Goal: Information Seeking & Learning: Learn about a topic

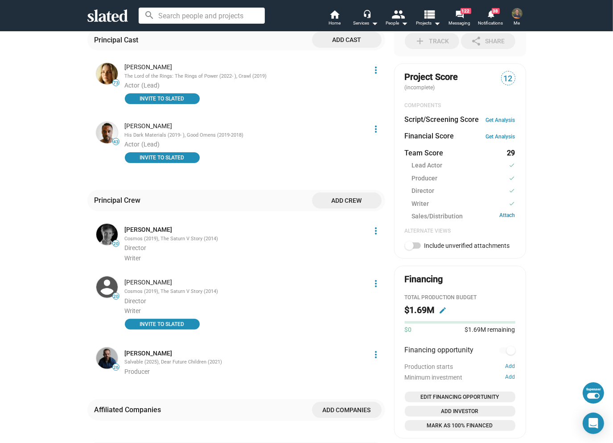
scroll to position [268, 0]
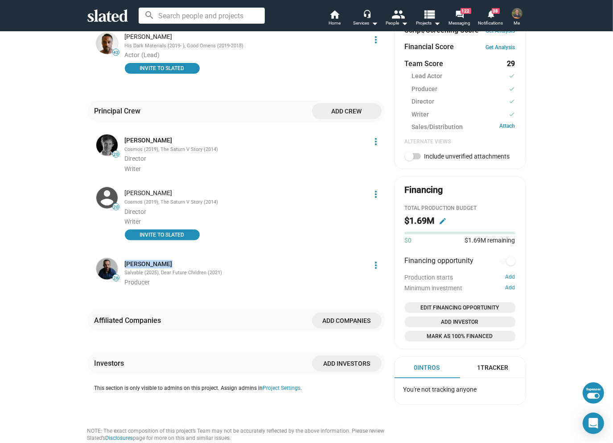
drag, startPoint x: 174, startPoint y: 263, endPoint x: 116, endPoint y: 264, distance: 57.6
click at [120, 264] on div "Jamie Gamache Salvable (2025), Dear Future Children (2021) Producer" at bounding box center [244, 271] width 248 height 30
copy link "Jamie Gamache"
drag, startPoint x: 173, startPoint y: 194, endPoint x: 117, endPoint y: 194, distance: 55.3
click at [120, 194] on div "Zander Weaver Cosmos (2019), The Saturn V Story (2014) Director Writer INVITE T…" at bounding box center [244, 214] width 248 height 58
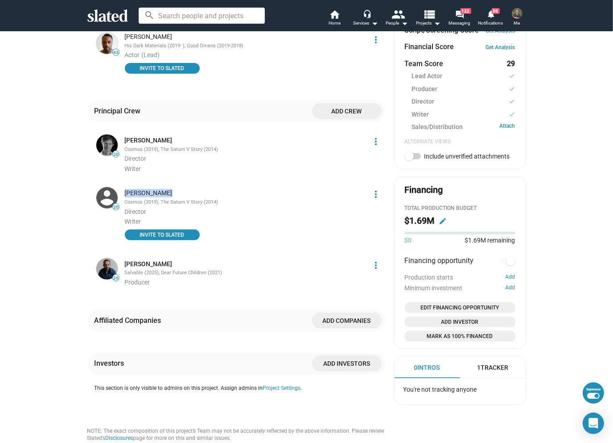
copy div "Zander Weaver"
drag, startPoint x: 163, startPoint y: 141, endPoint x: 122, endPoint y: 143, distance: 41.1
click at [125, 143] on div "Elliot Weaver" at bounding box center [245, 140] width 241 height 8
copy link "Elliot Weaver"
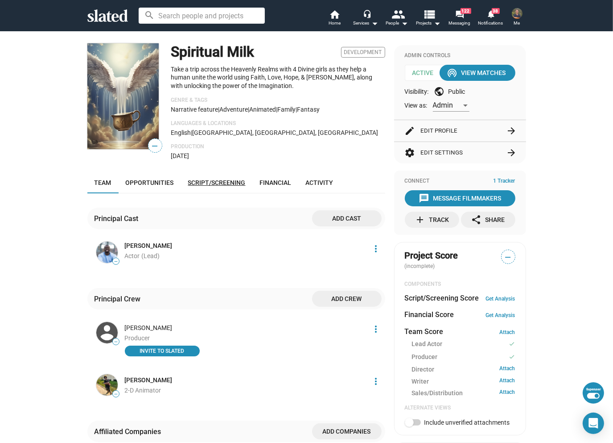
click at [200, 183] on span "Script/Screening" at bounding box center [217, 182] width 58 height 7
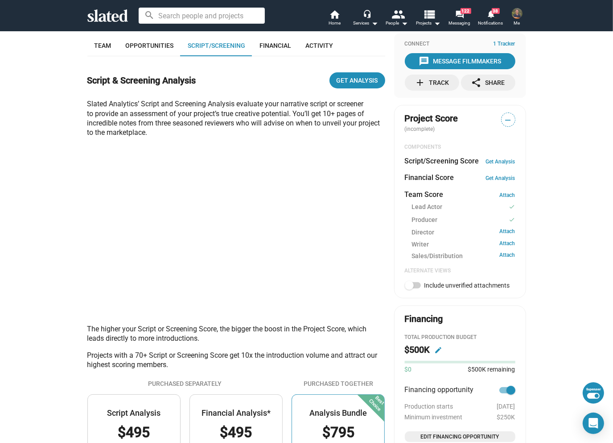
scroll to position [142, 0]
